Goal: Check status: Check status

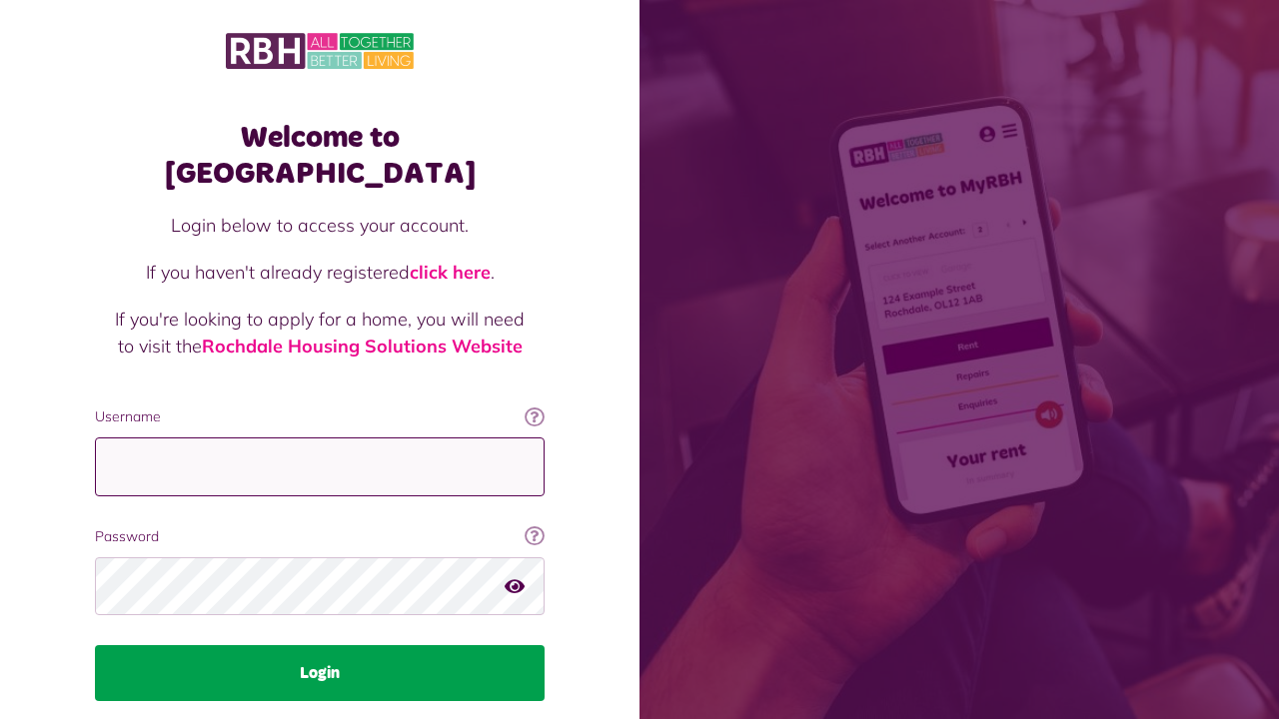
type input "**********"
click at [340, 645] on button "Login" at bounding box center [320, 673] width 450 height 56
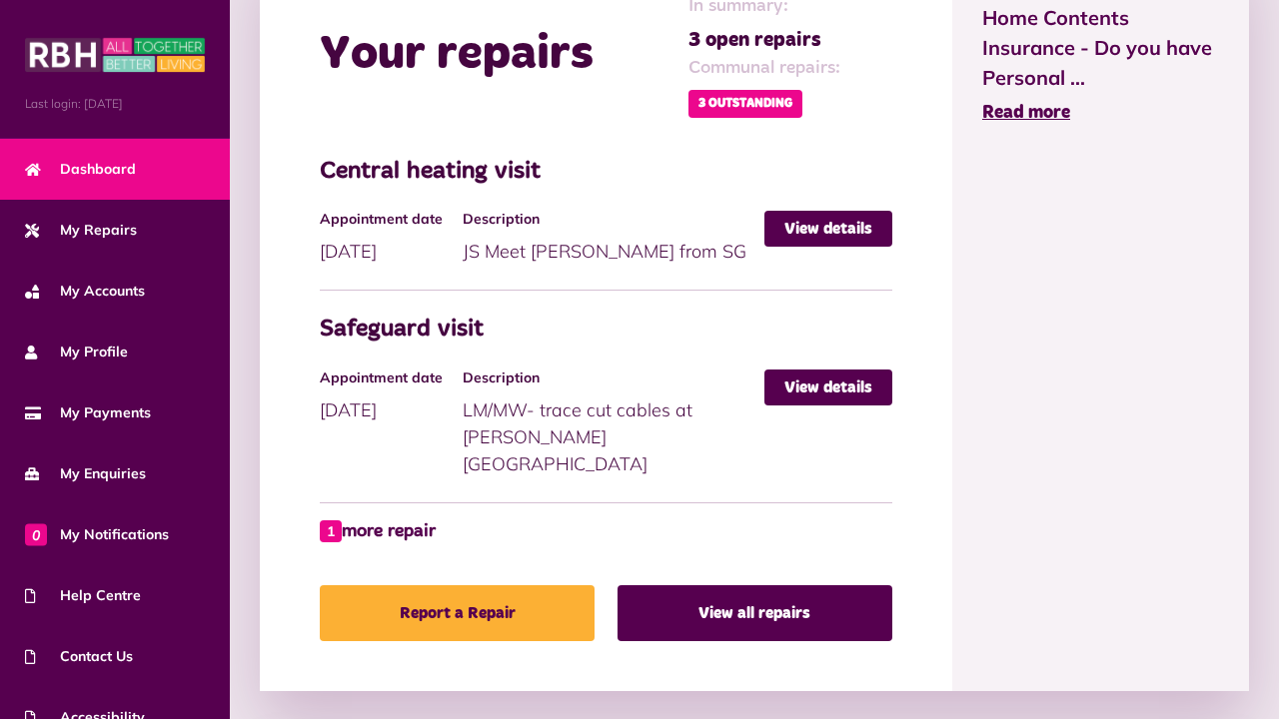
scroll to position [973, 0]
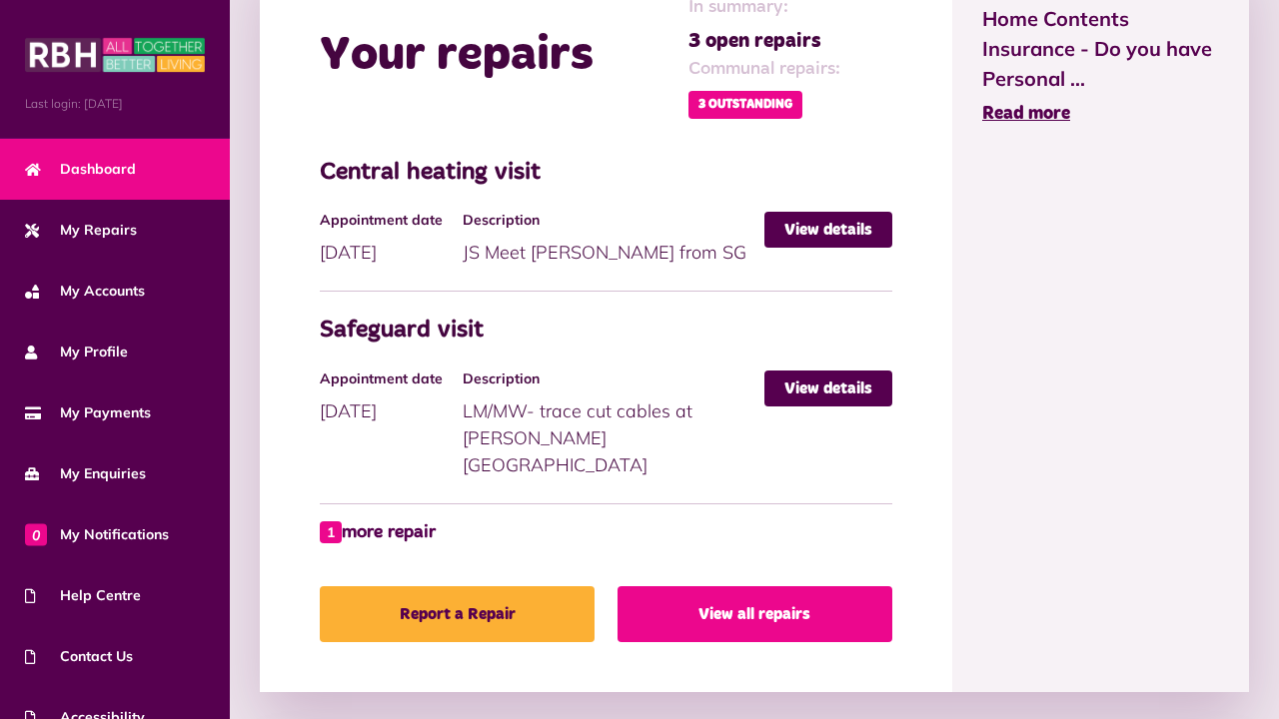
click at [760, 594] on link "View all repairs" at bounding box center [754, 614] width 275 height 56
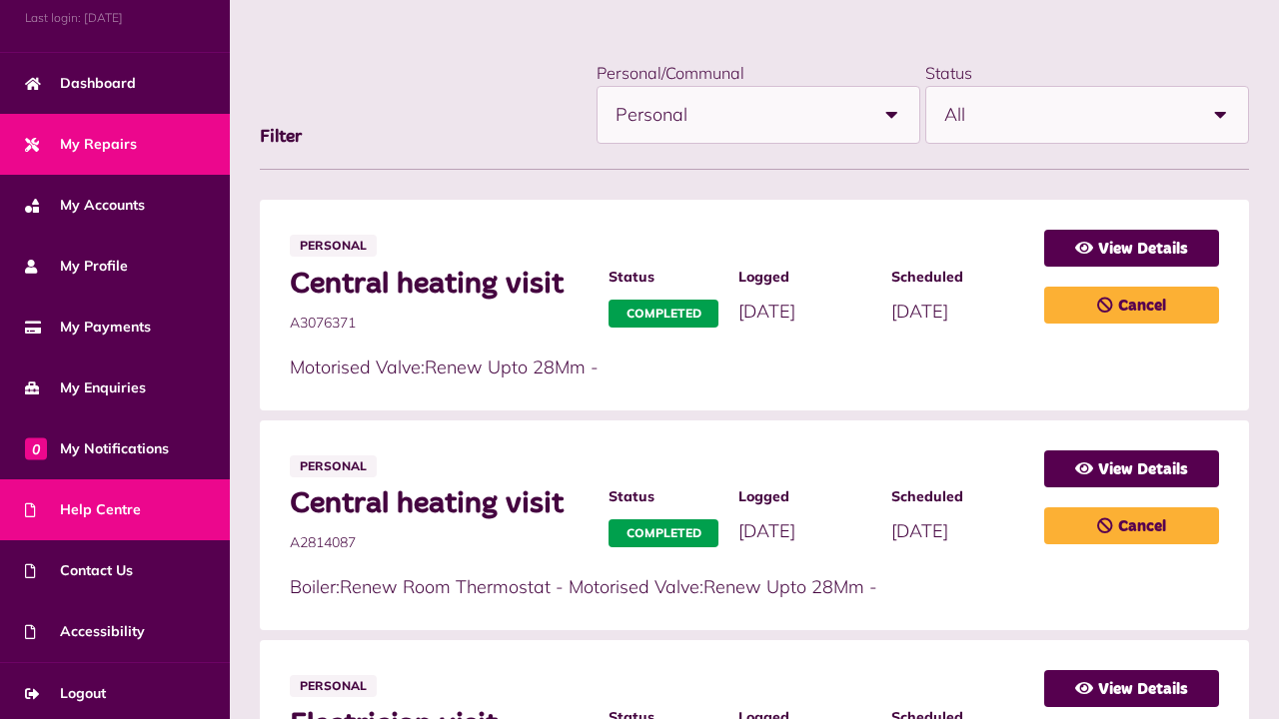
scroll to position [90, 0]
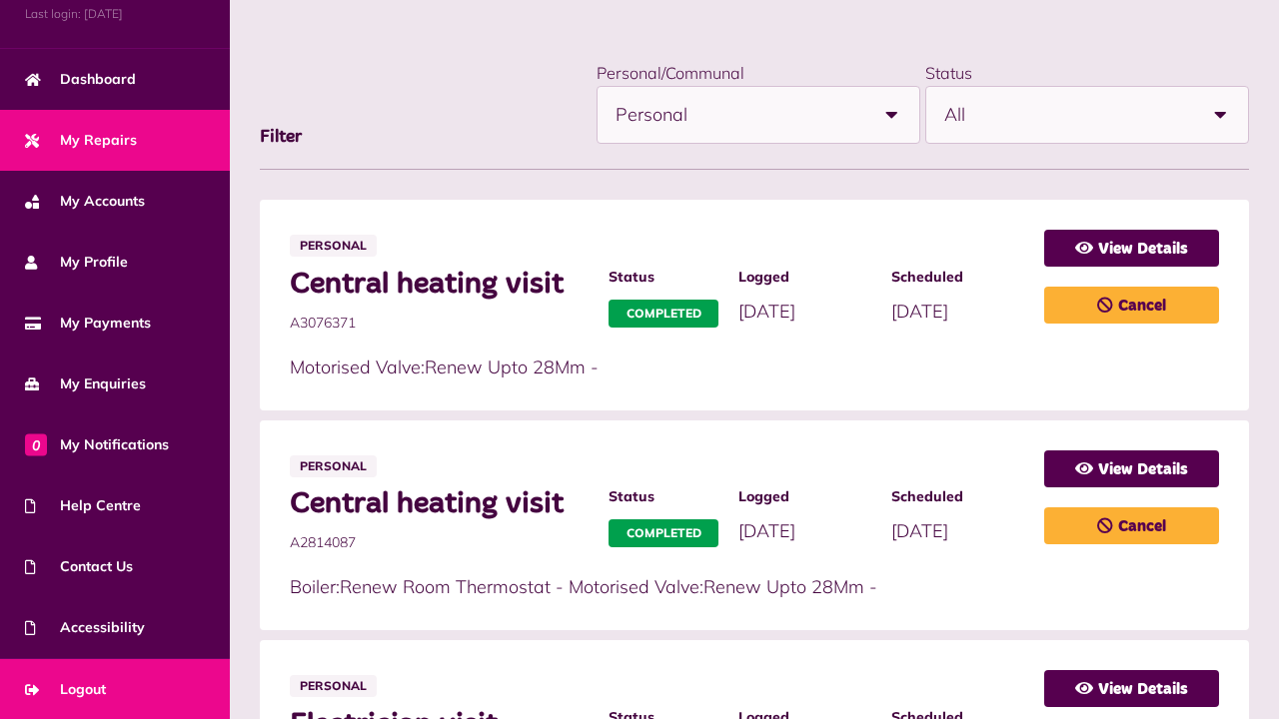
click at [154, 685] on link "Logout" at bounding box center [115, 689] width 230 height 61
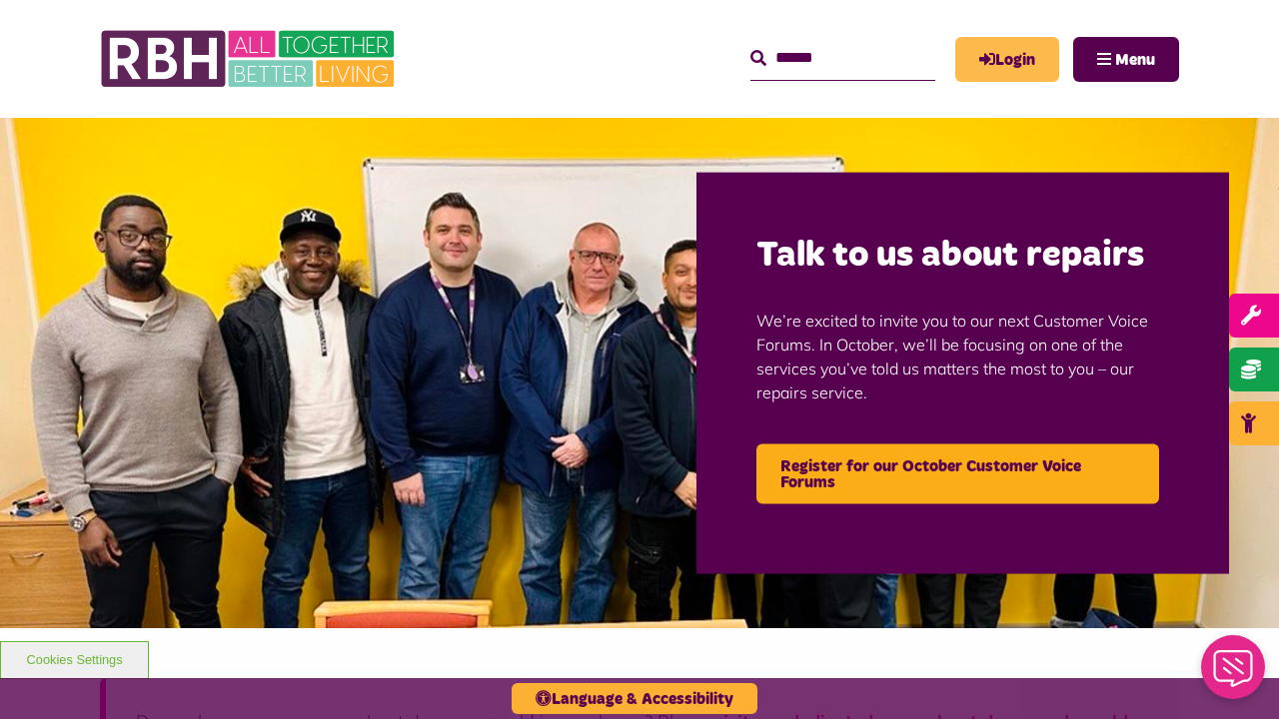
click at [999, 55] on link "Login" at bounding box center [1007, 59] width 104 height 45
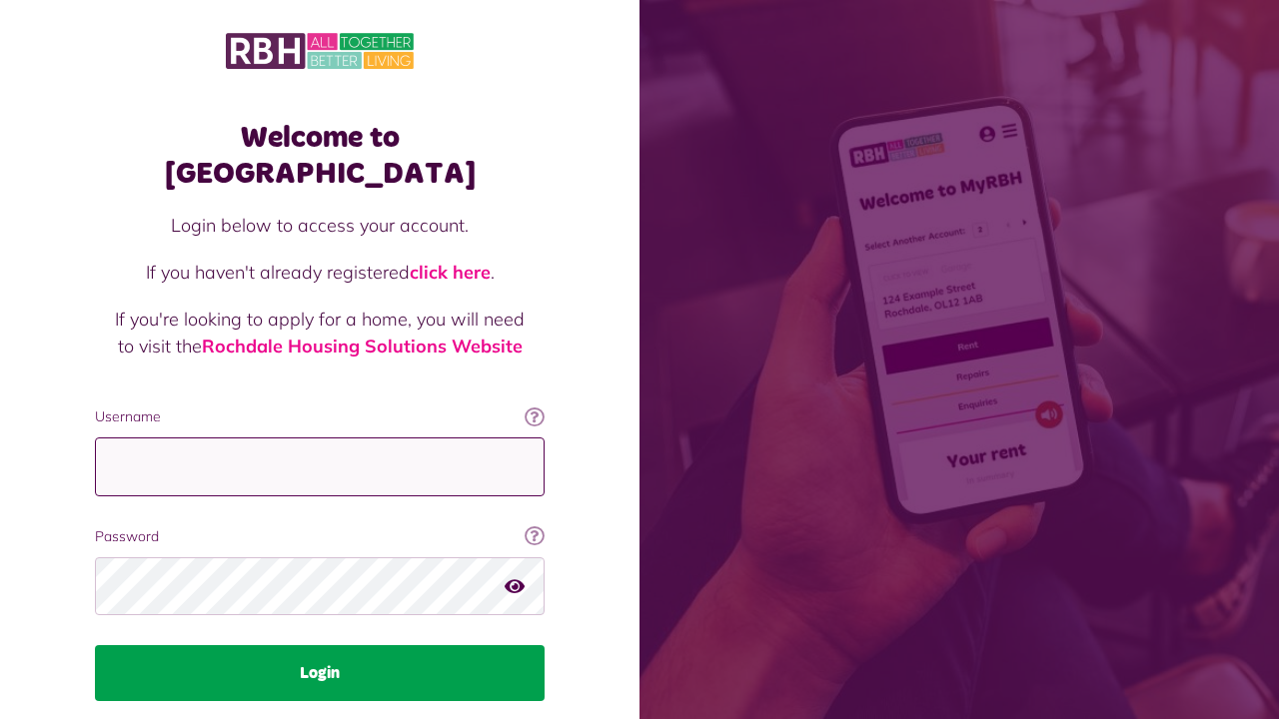
type input "**********"
click at [382, 645] on button "Login" at bounding box center [320, 673] width 450 height 56
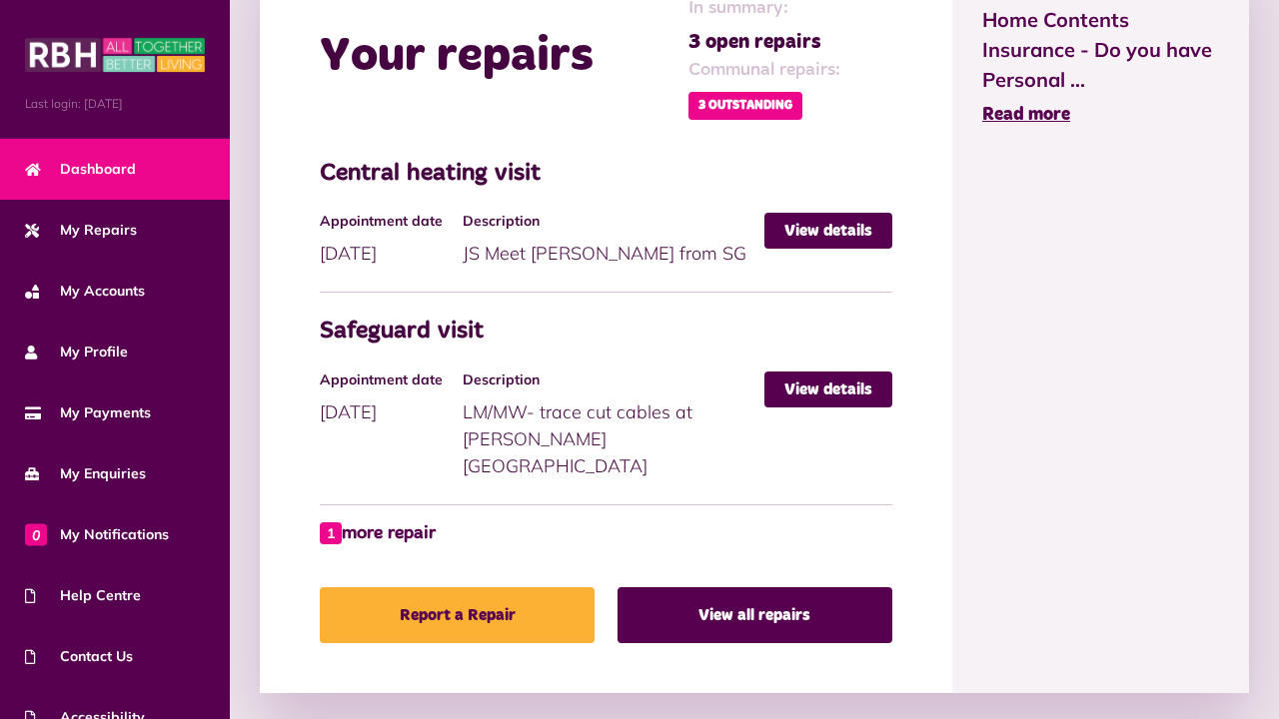
scroll to position [973, 0]
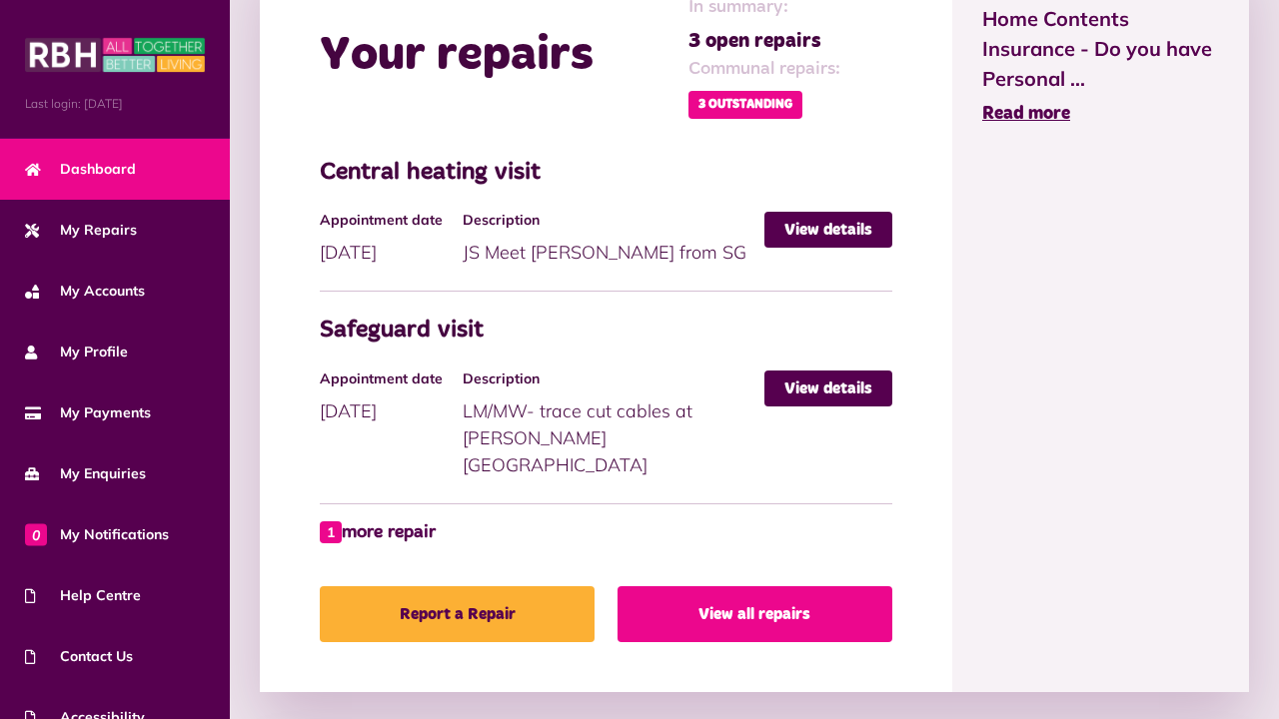
click at [803, 586] on link "View all repairs" at bounding box center [754, 614] width 275 height 56
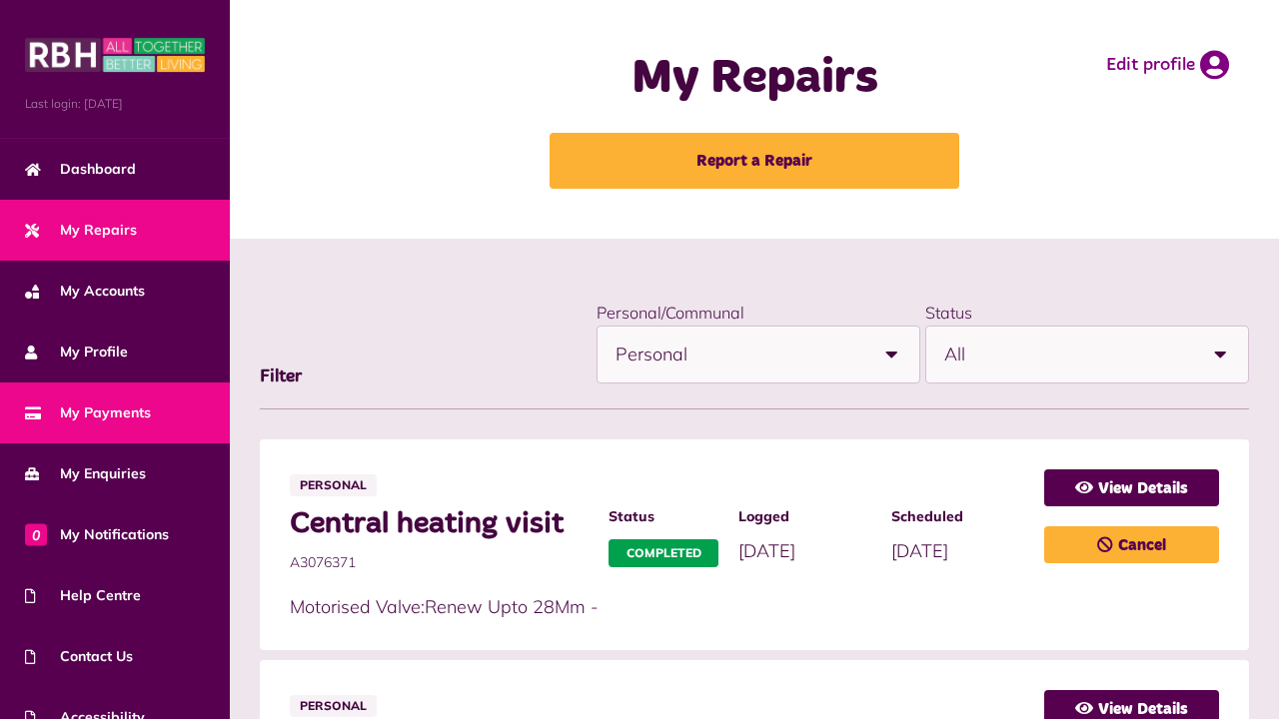
scroll to position [90, 0]
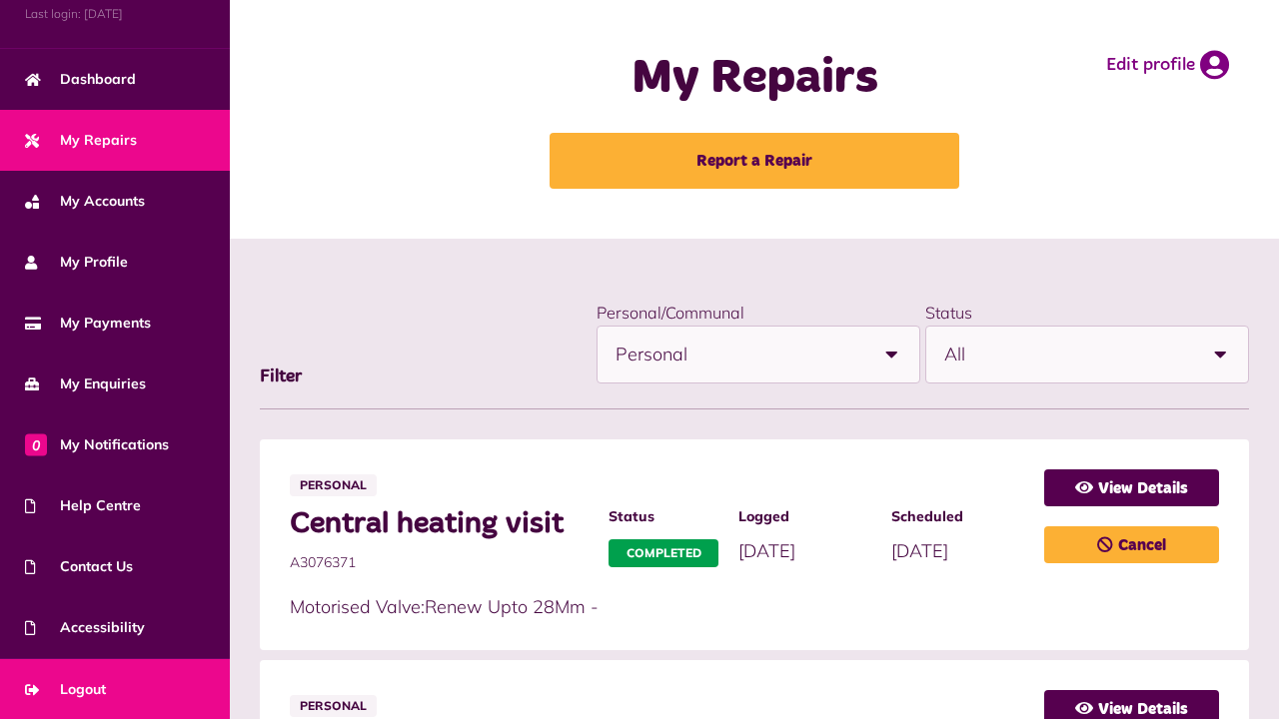
click at [134, 685] on link "Logout" at bounding box center [115, 689] width 230 height 61
